Goal: Entertainment & Leisure: Consume media (video, audio)

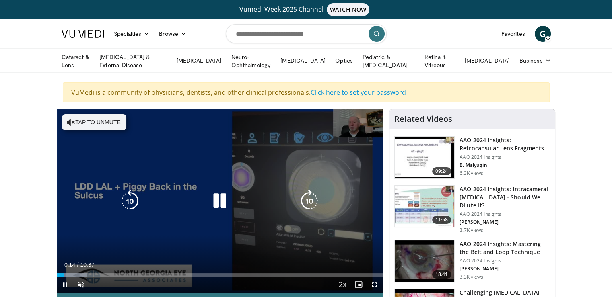
click at [95, 114] on button "Tap to unmute" at bounding box center [94, 122] width 64 height 16
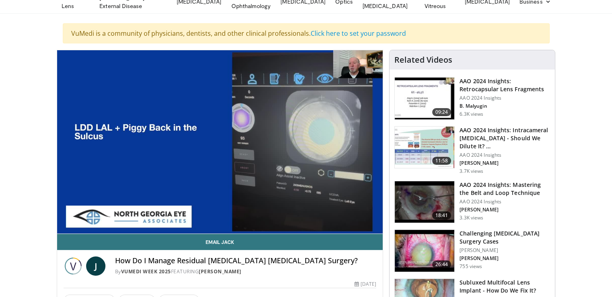
scroll to position [40, 0]
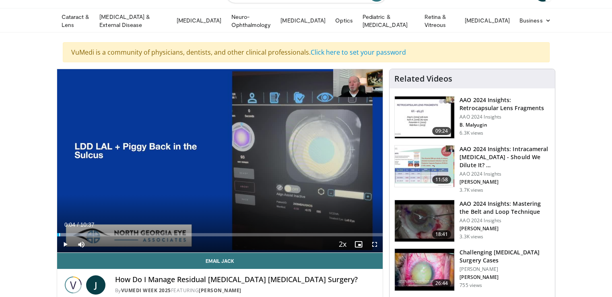
drag, startPoint x: 67, startPoint y: 233, endPoint x: 56, endPoint y: 230, distance: 11.9
click at [57, 233] on div "Loaded : 12.44% 00:04 00:03" at bounding box center [220, 234] width 326 height 3
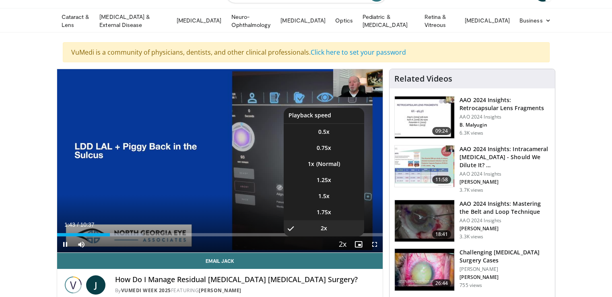
click at [341, 237] on span "Video Player" at bounding box center [342, 245] width 11 height 16
click at [324, 189] on li "1.5x" at bounding box center [324, 196] width 80 height 16
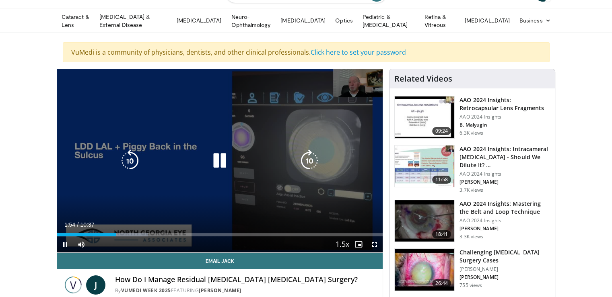
click at [224, 161] on icon "Video Player" at bounding box center [219, 161] width 23 height 23
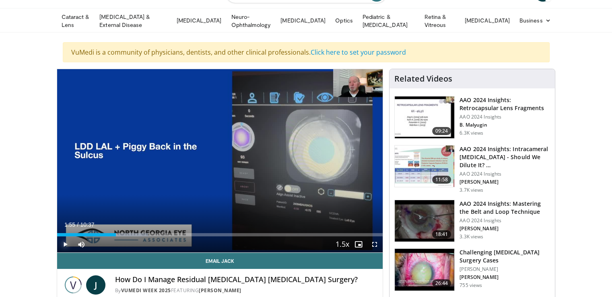
click at [65, 240] on span "Video Player" at bounding box center [65, 245] width 16 height 16
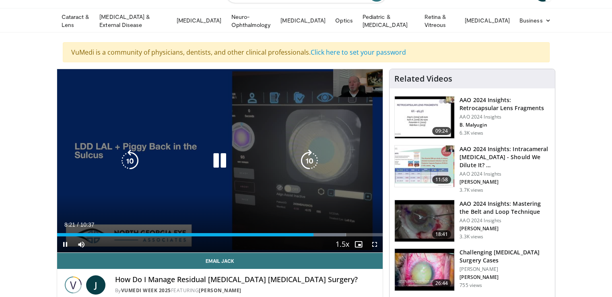
click at [222, 156] on icon "Video Player" at bounding box center [219, 161] width 23 height 23
click at [216, 158] on icon "Video Player" at bounding box center [219, 161] width 23 height 23
click at [224, 158] on icon "Video Player" at bounding box center [219, 161] width 23 height 23
